Goal: Information Seeking & Learning: Check status

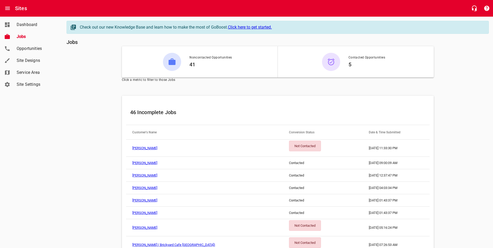
click at [289, 146] on div "Not Contacted" at bounding box center [305, 146] width 32 height 11
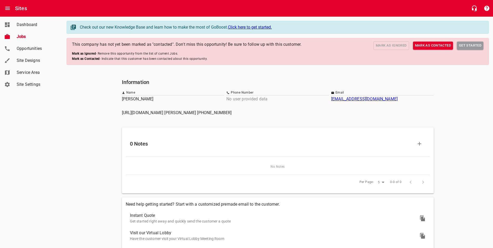
click at [20, 26] on span "Dashboard" at bounding box center [37, 25] width 40 height 6
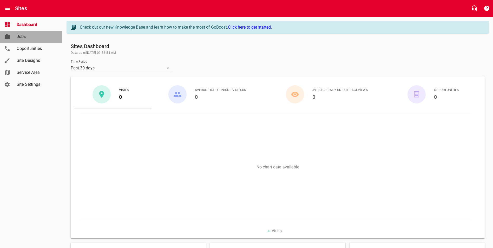
click at [30, 35] on span "Jobs" at bounding box center [37, 37] width 40 height 6
